Goal: Transaction & Acquisition: Purchase product/service

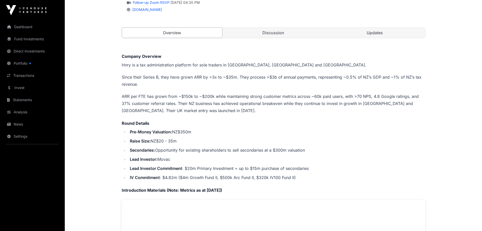
scroll to position [101, 0]
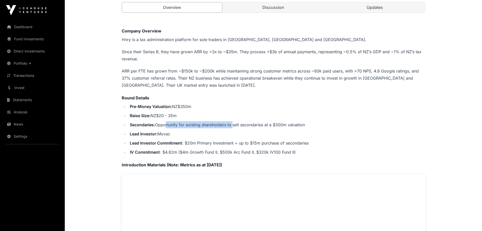
drag, startPoint x: 167, startPoint y: 123, endPoint x: 234, endPoint y: 123, distance: 67.3
click at [234, 123] on li "Secondaries: Opportunity for existing shareholders to sell secondaries at a $30…" at bounding box center [276, 124] width 297 height 7
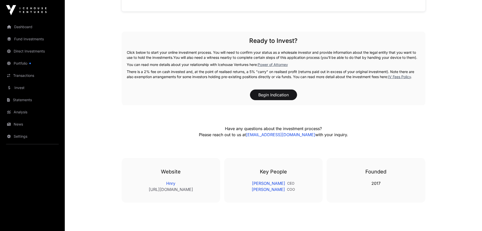
scroll to position [437, 0]
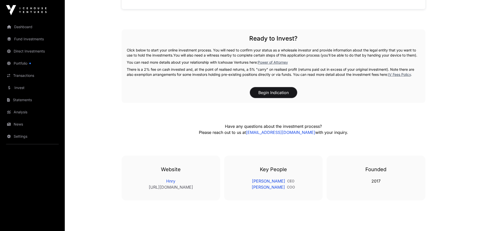
click at [282, 98] on button "Begin Indication" at bounding box center [273, 92] width 47 height 11
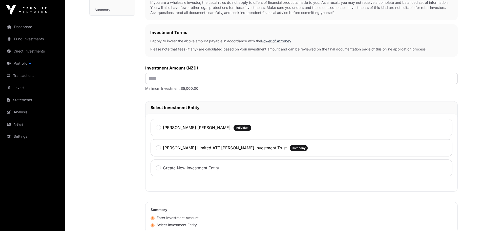
scroll to position [127, 0]
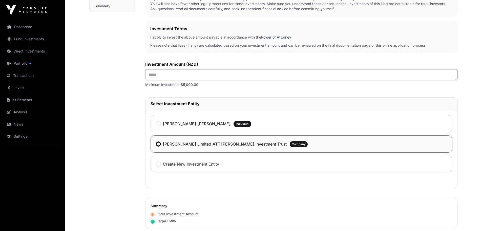
drag, startPoint x: 152, startPoint y: 76, endPoint x: 158, endPoint y: 72, distance: 7.4
click at [153, 75] on input "text" at bounding box center [301, 74] width 313 height 11
type input "******"
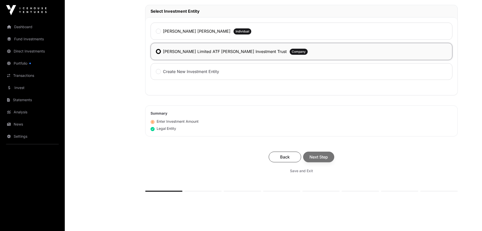
scroll to position [228, 0]
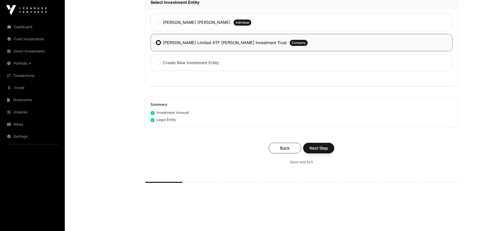
click at [316, 150] on div "Back Next Step" at bounding box center [301, 147] width 302 height 11
click at [317, 147] on span "Next Step" at bounding box center [319, 148] width 18 height 6
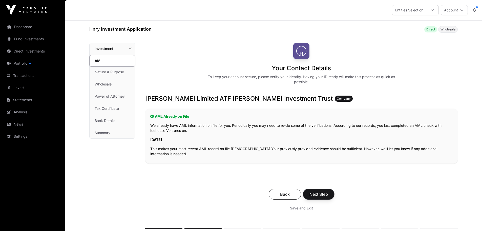
click at [318, 199] on button "Next Step" at bounding box center [318, 194] width 31 height 11
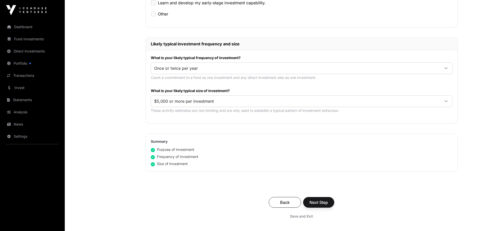
scroll to position [228, 0]
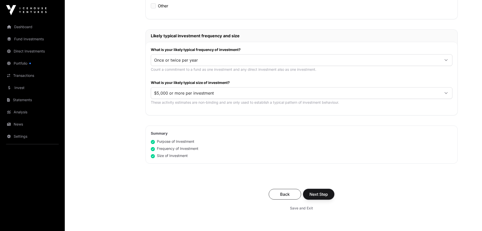
click at [324, 196] on span "Next Step" at bounding box center [319, 194] width 18 height 6
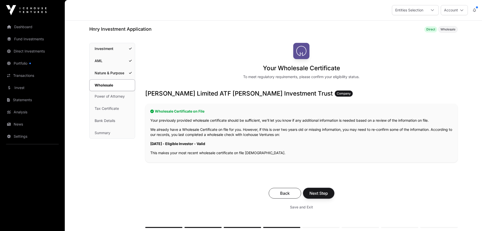
click at [314, 190] on span "Next Step" at bounding box center [319, 193] width 18 height 6
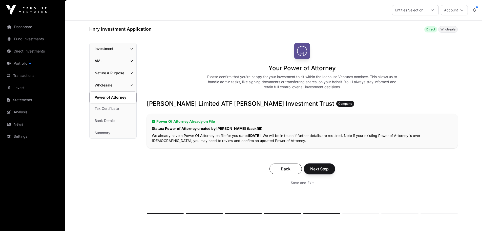
click at [316, 166] on span "Next Step" at bounding box center [319, 169] width 18 height 6
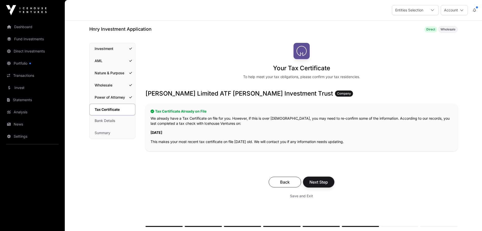
click at [322, 180] on span "Next Step" at bounding box center [319, 182] width 18 height 6
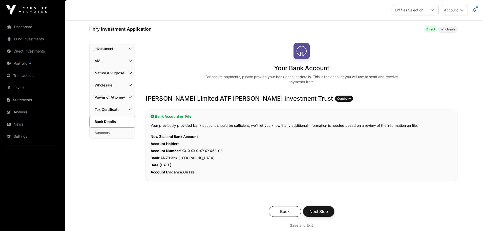
click at [316, 213] on span "Next Step" at bounding box center [319, 211] width 18 height 6
